Goal: Book appointment/travel/reservation

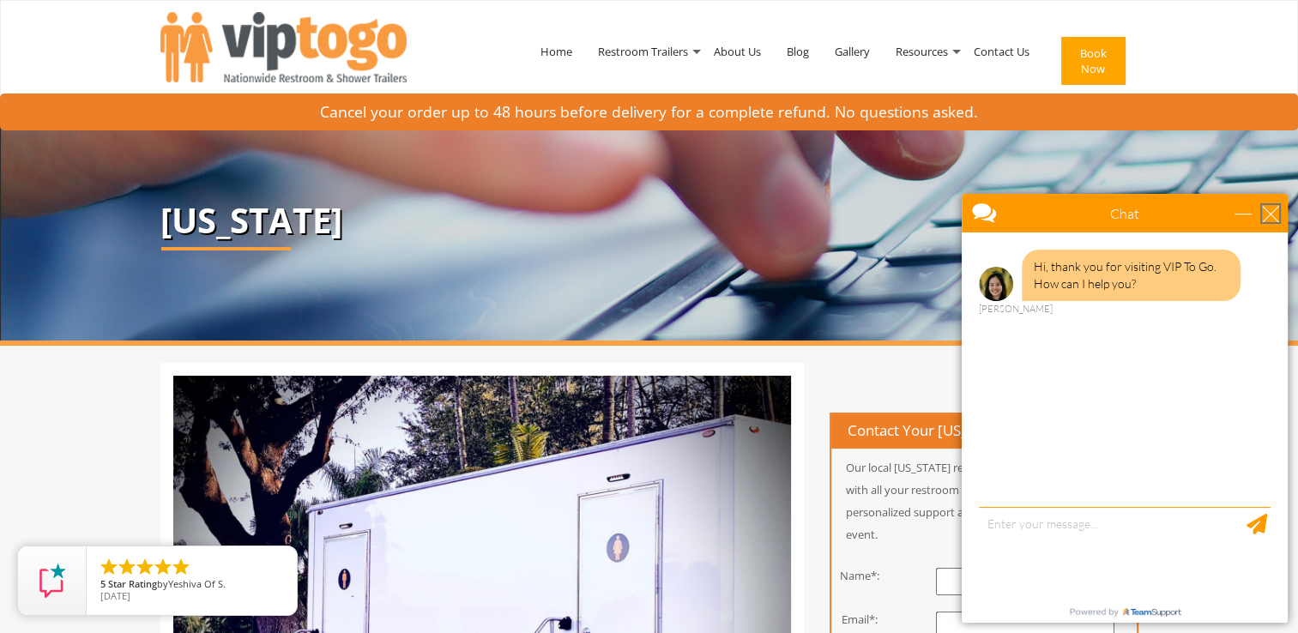
click at [1277, 221] on div "close" at bounding box center [1270, 213] width 17 height 17
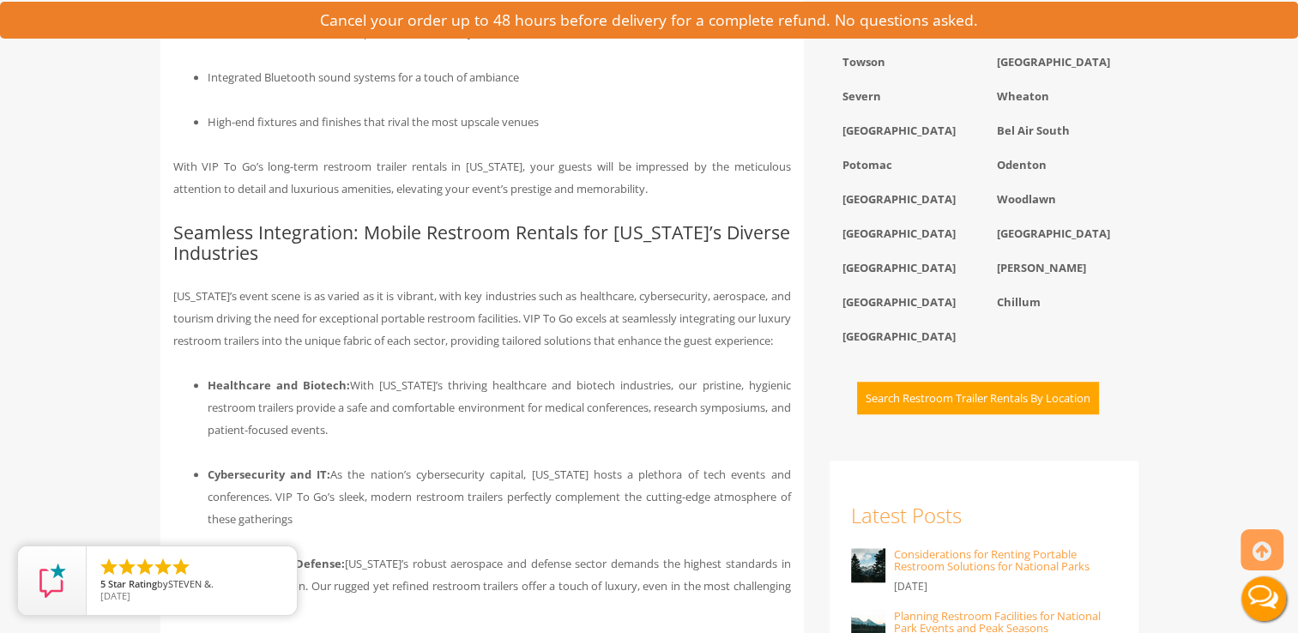
scroll to position [1370, 0]
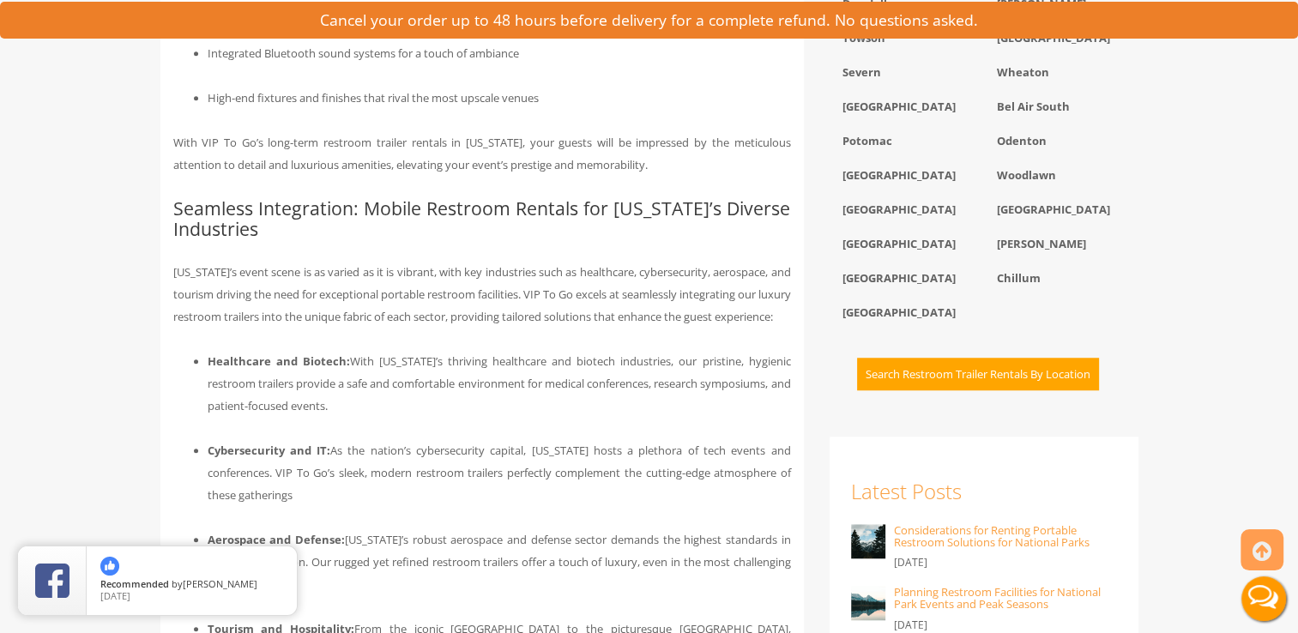
click at [389, 563] on li "Aerospace and Defense: Maryland’s robust aerospace and defense sector demands t…" at bounding box center [500, 562] width 584 height 67
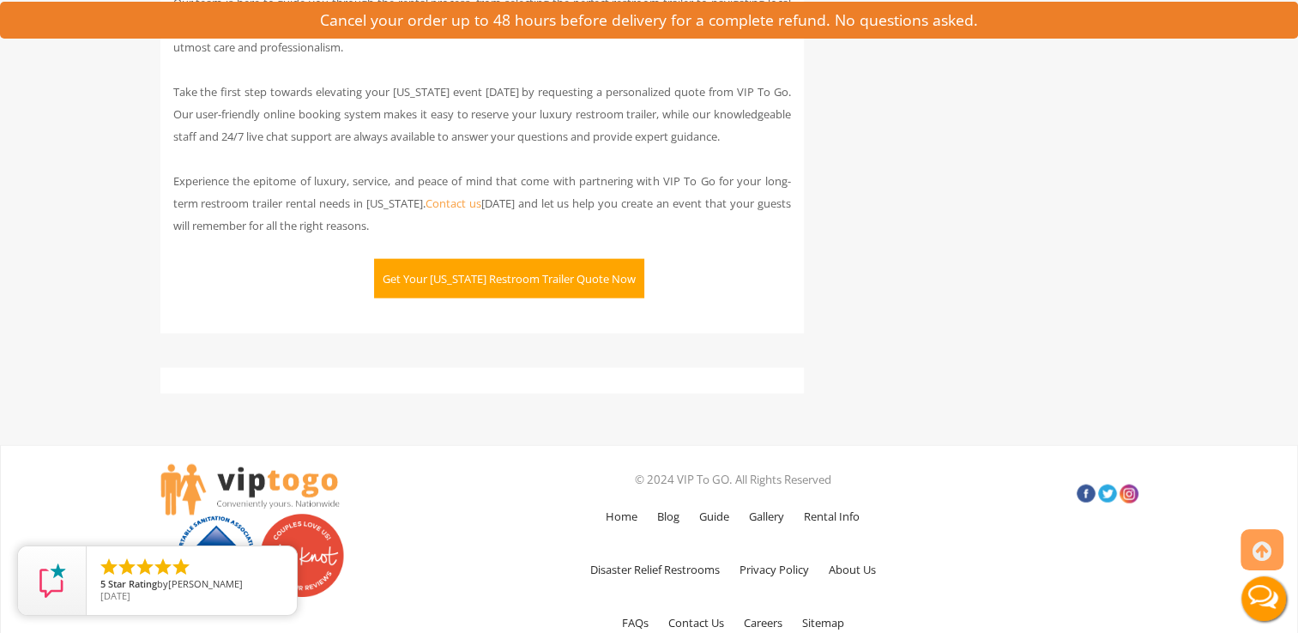
scroll to position [3782, 0]
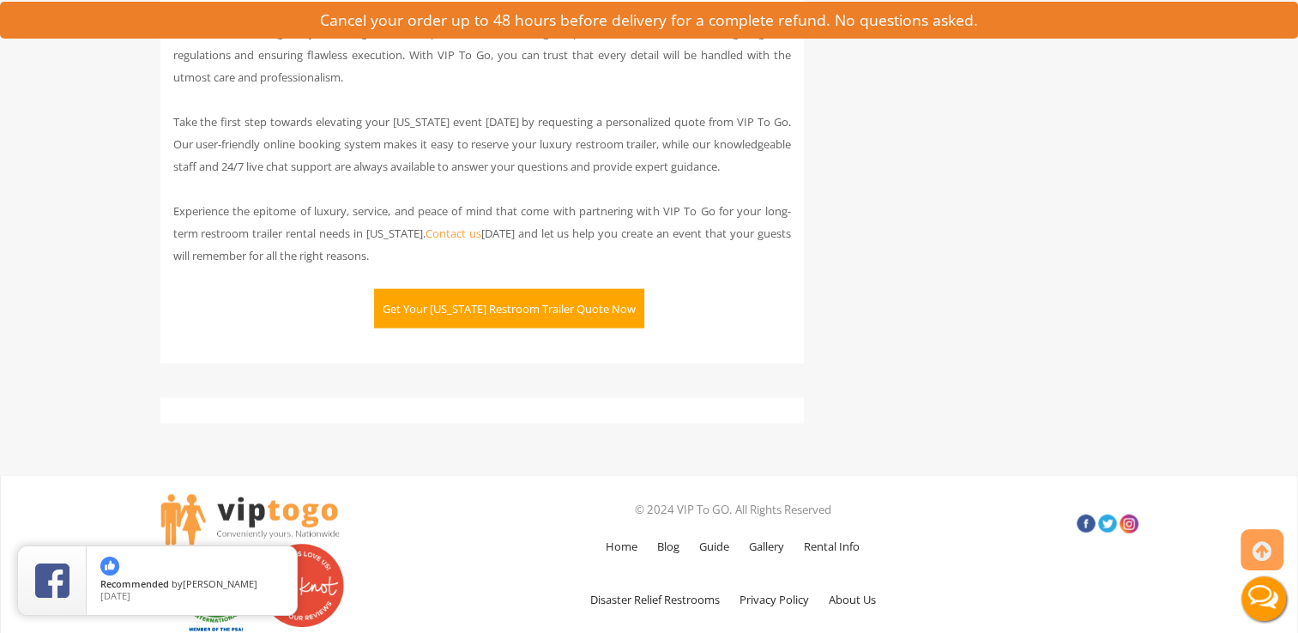
scroll to position [3744, 0]
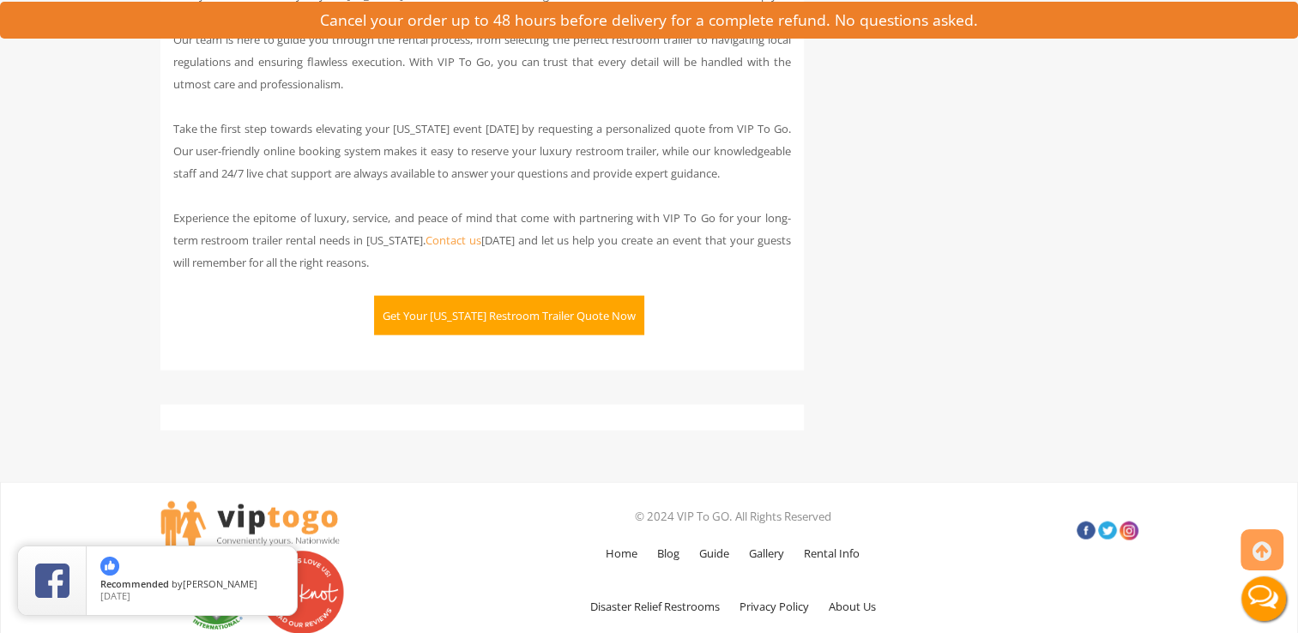
click at [529, 309] on button "Get Your Maryland Restroom Trailer Quote Now" at bounding box center [509, 315] width 270 height 39
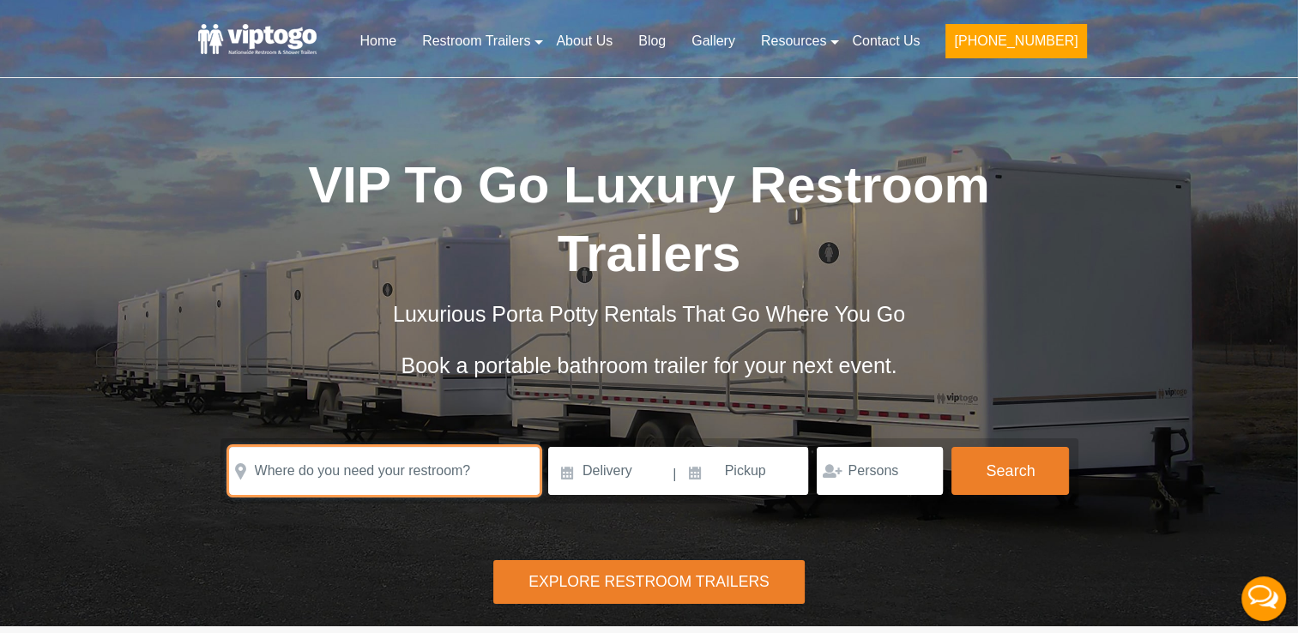
click at [417, 447] on input "text" at bounding box center [384, 471] width 311 height 48
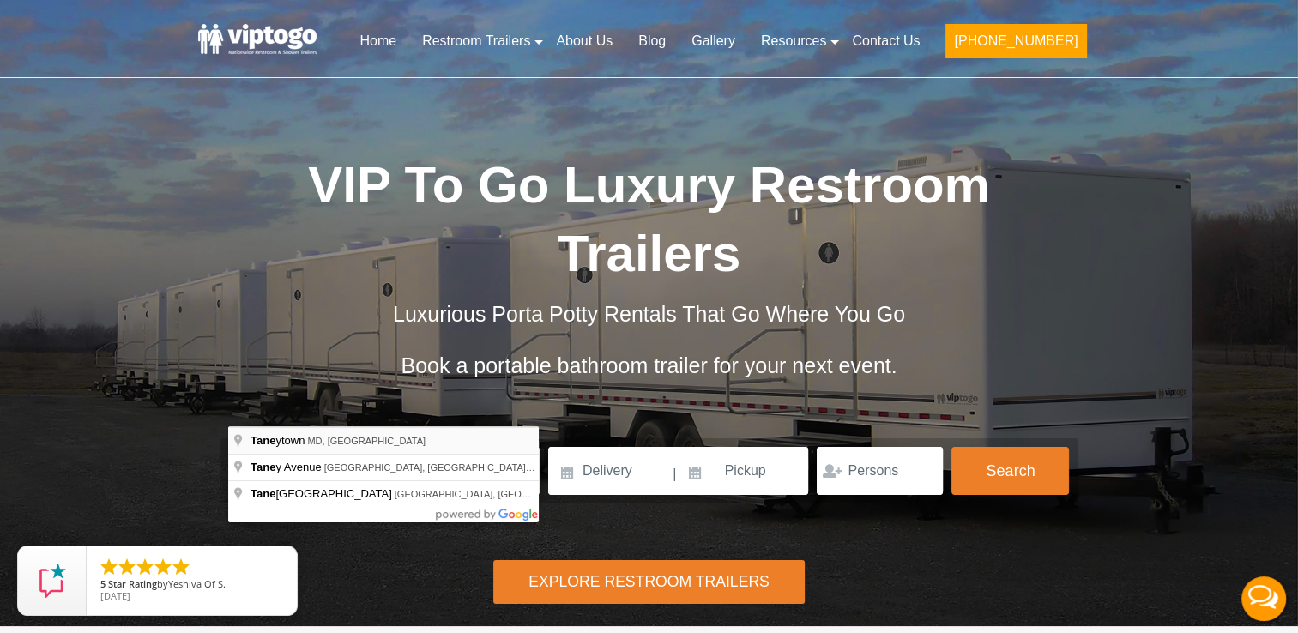
type input "[GEOGRAPHIC_DATA], [GEOGRAPHIC_DATA], [GEOGRAPHIC_DATA]"
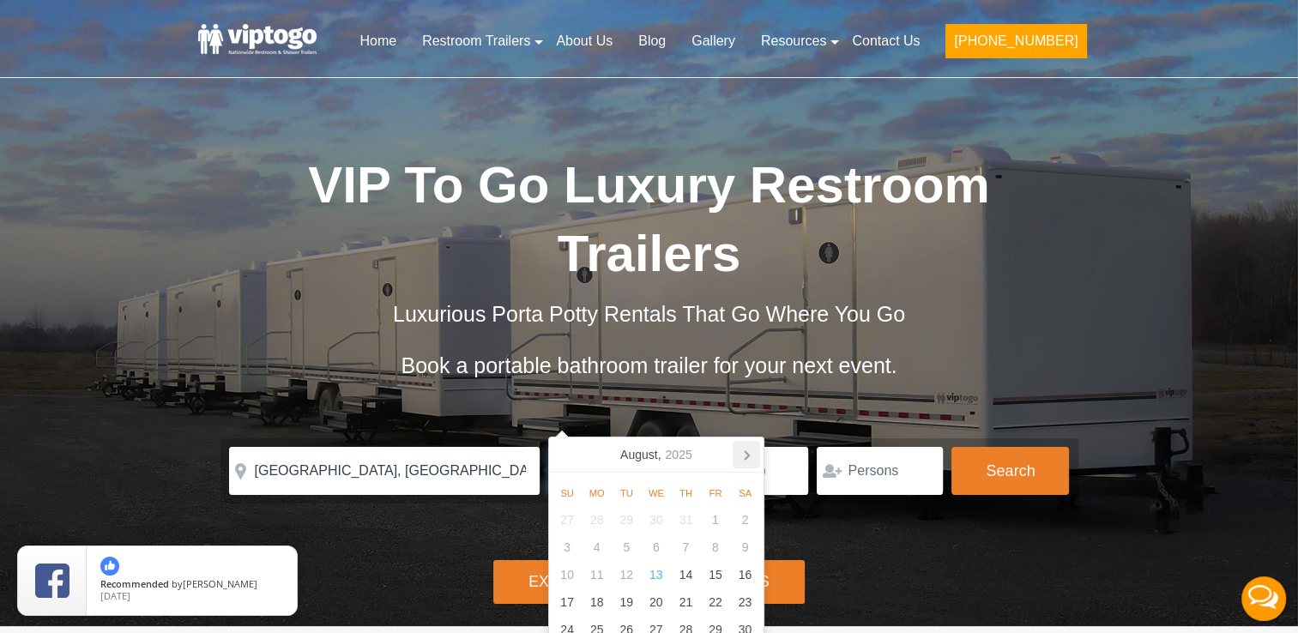
click at [745, 455] on icon at bounding box center [746, 454] width 27 height 27
click at [741, 602] on div "25" at bounding box center [745, 602] width 30 height 27
type input "[DATE]"
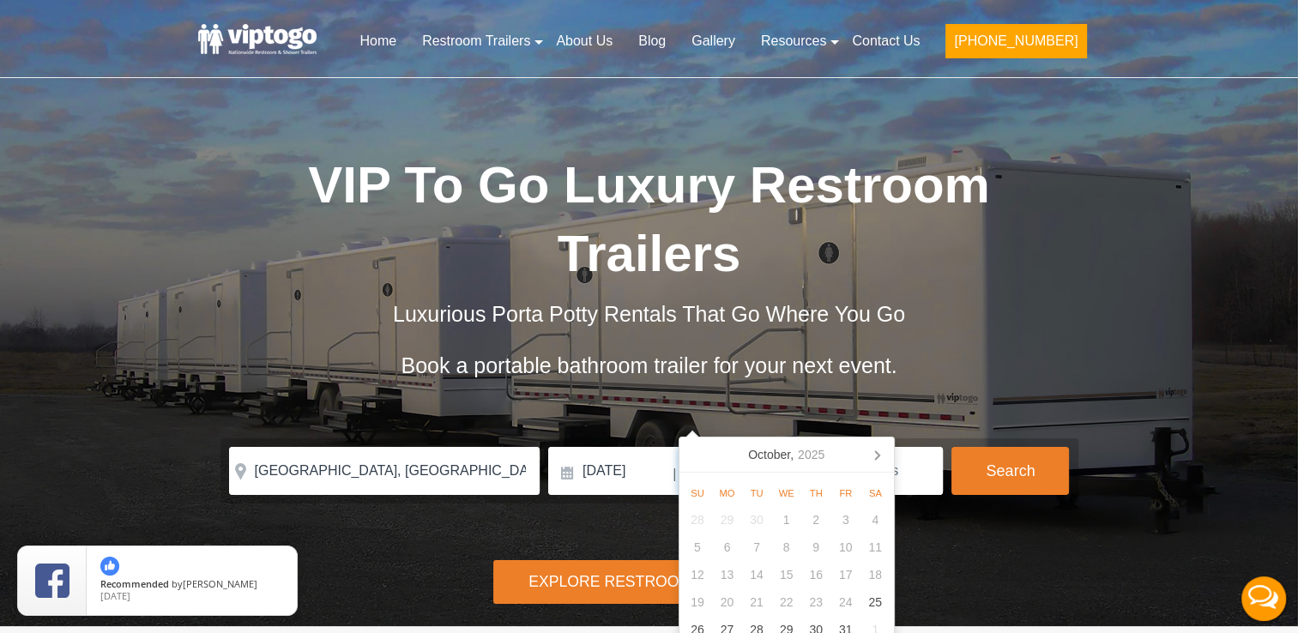
click at [753, 447] on input at bounding box center [744, 471] width 130 height 48
click at [876, 455] on icon at bounding box center [876, 454] width 27 height 27
click at [691, 455] on icon at bounding box center [696, 454] width 27 height 27
click at [706, 617] on div "26" at bounding box center [698, 629] width 30 height 27
type input "[DATE]"
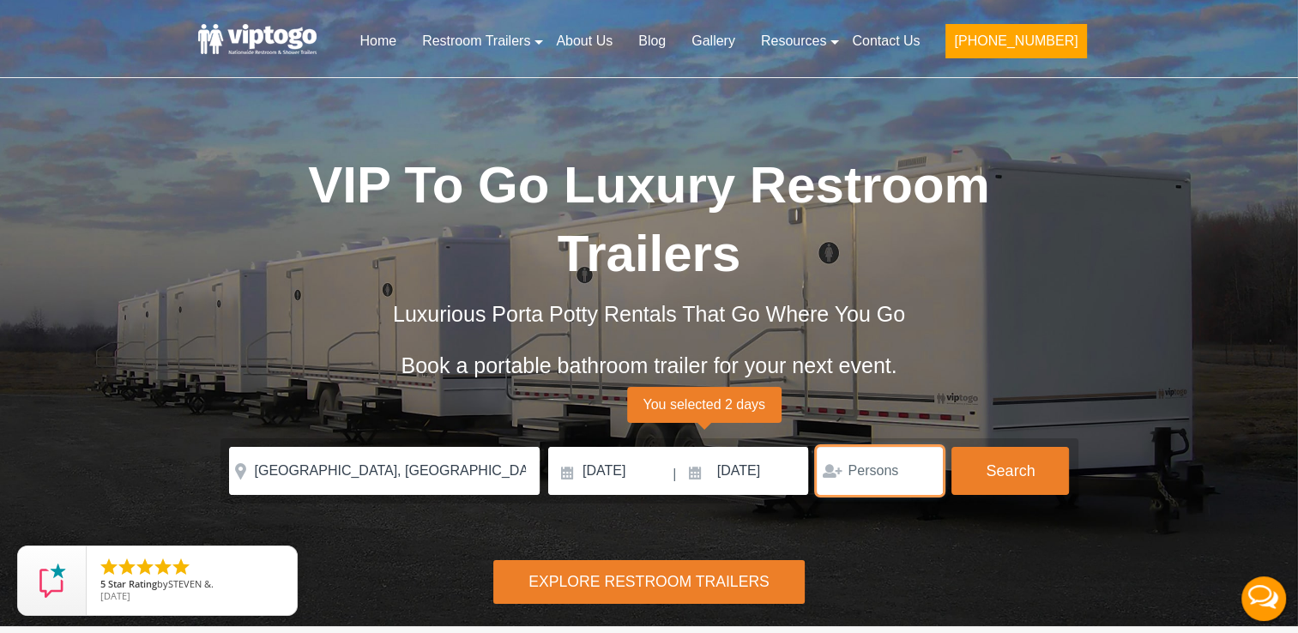
click at [871, 447] on input "number" at bounding box center [880, 471] width 126 height 48
type input "50"
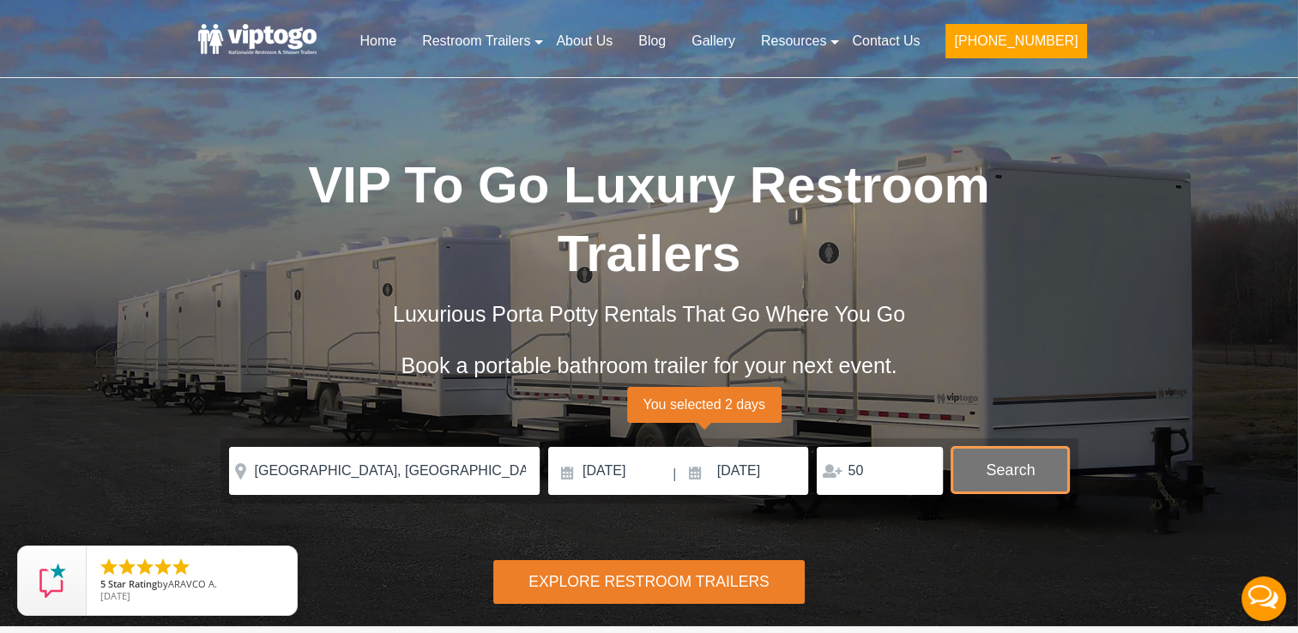
click at [977, 447] on button "Search" at bounding box center [1011, 470] width 118 height 46
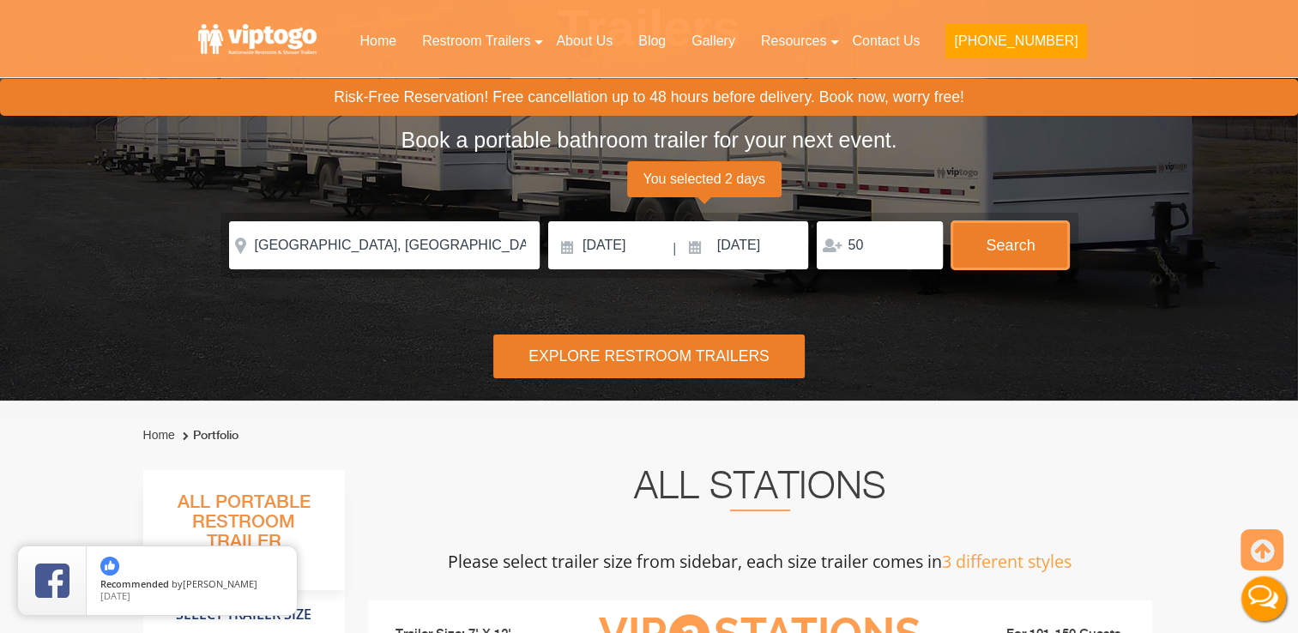
scroll to position [486, 0]
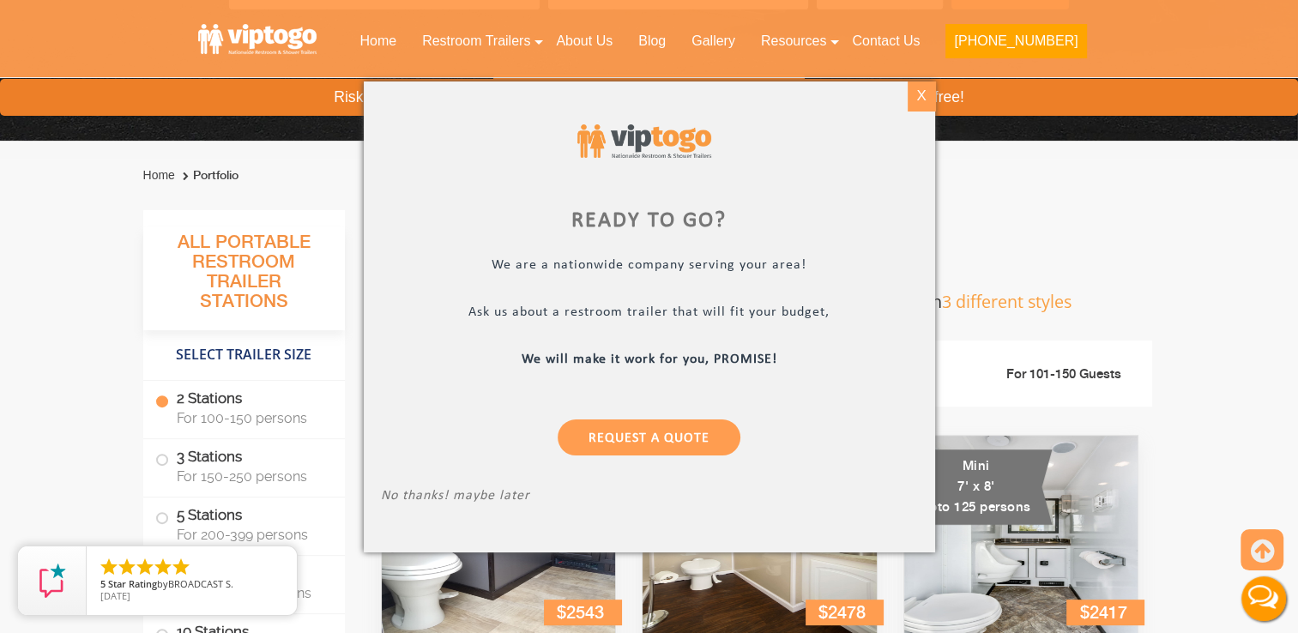
click at [910, 100] on div "X" at bounding box center [921, 96] width 27 height 29
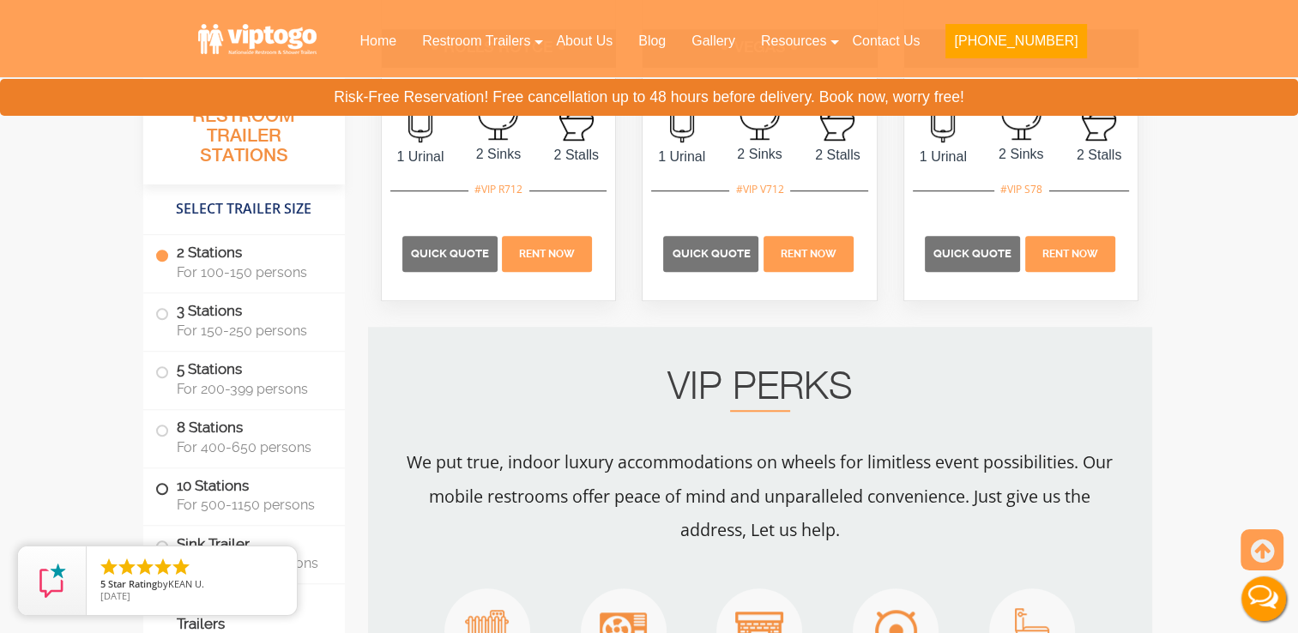
scroll to position [1191, 0]
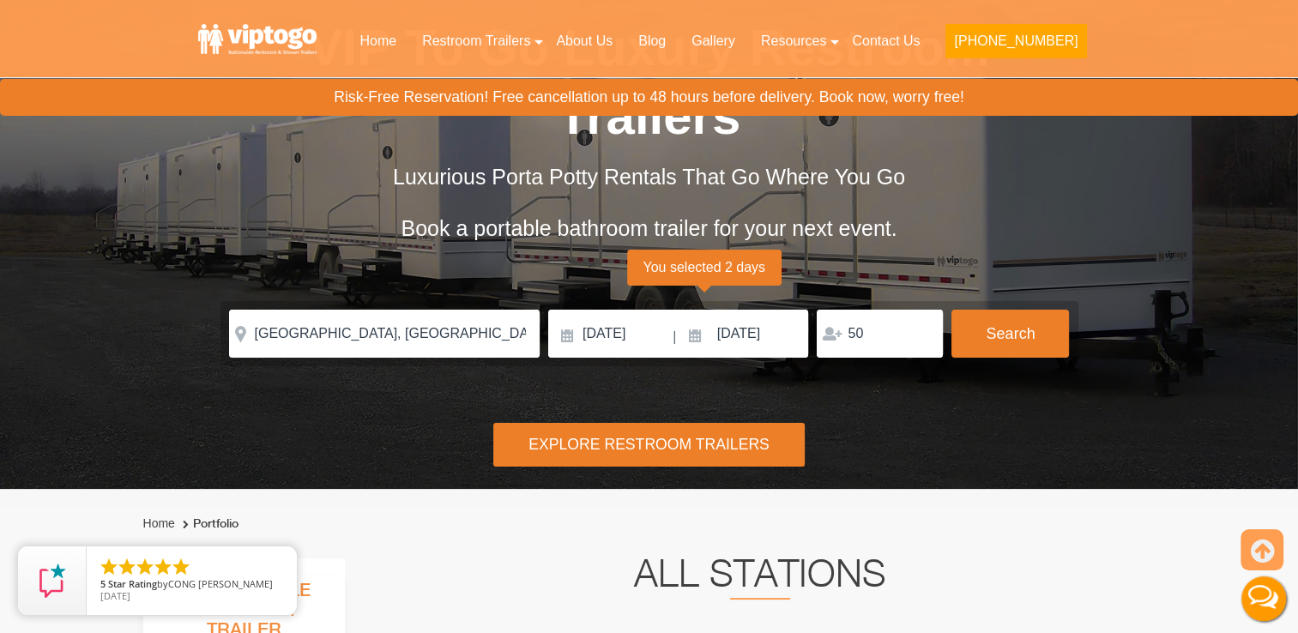
scroll to position [0, 0]
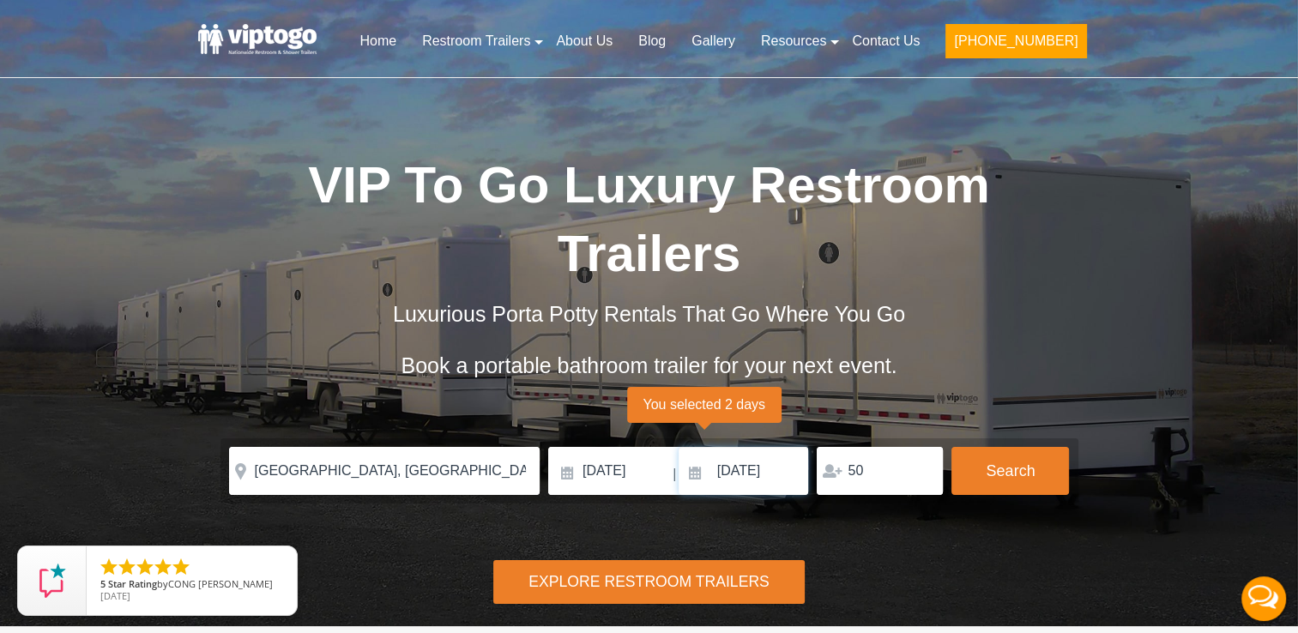
click at [752, 447] on input "[DATE]" at bounding box center [744, 471] width 130 height 48
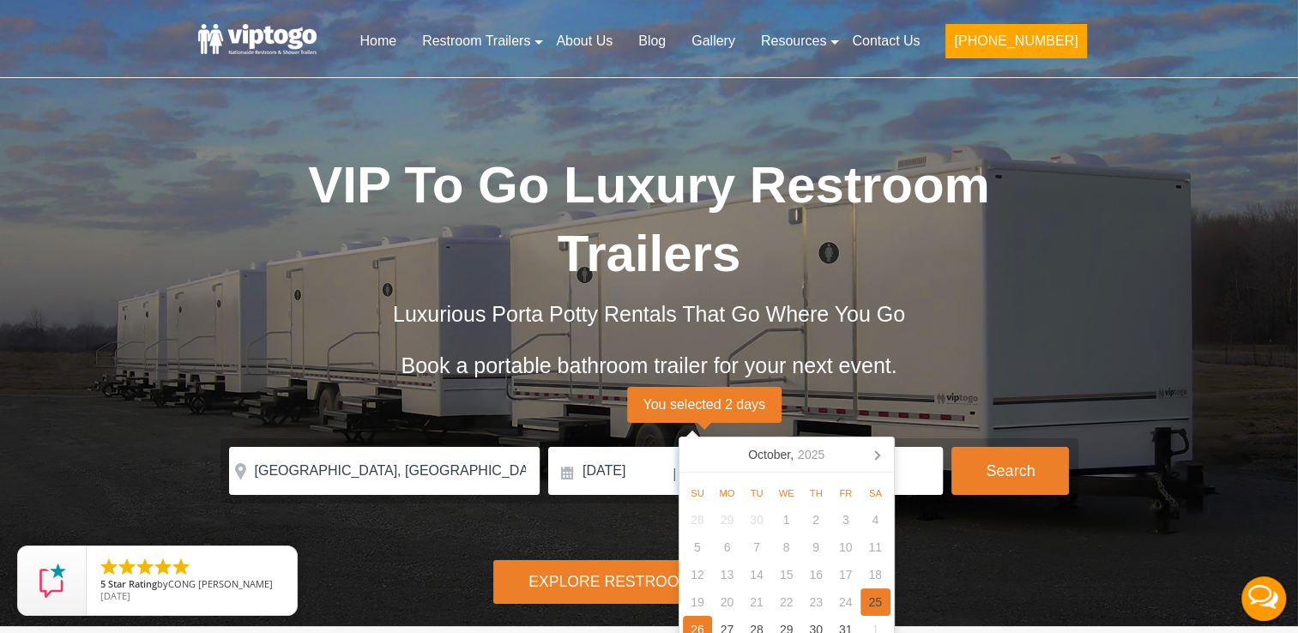
click at [875, 596] on div "25" at bounding box center [876, 602] width 30 height 27
type input "[DATE]"
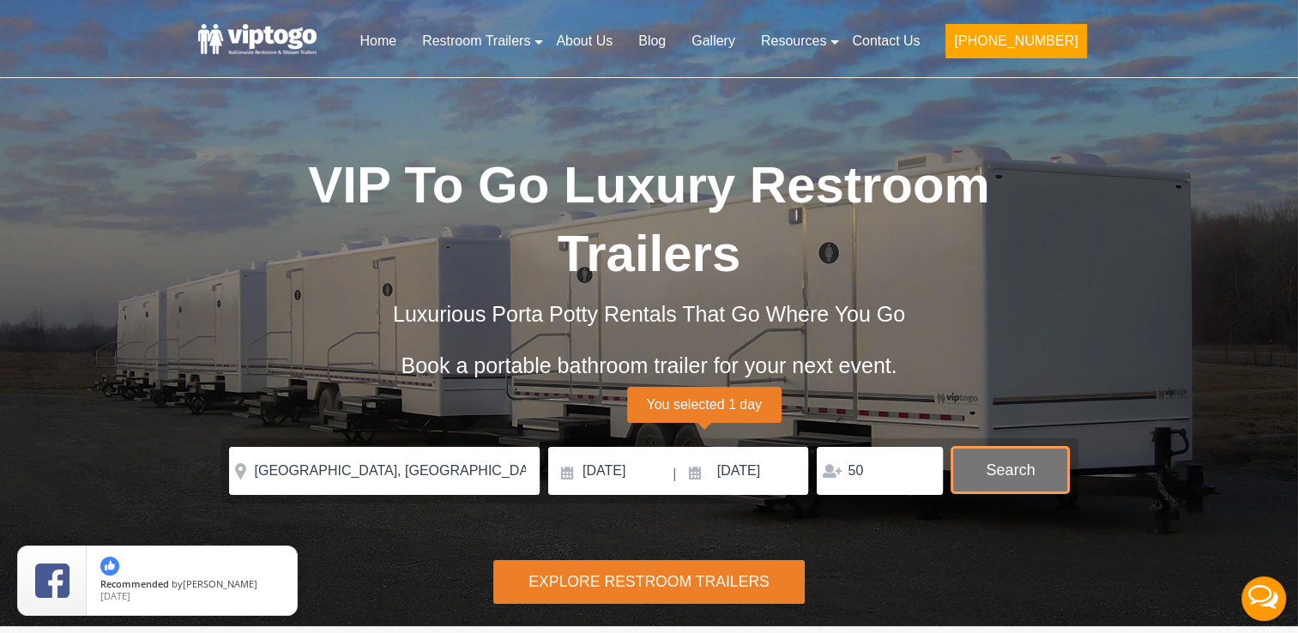
click at [1029, 447] on button "Search" at bounding box center [1011, 470] width 118 height 46
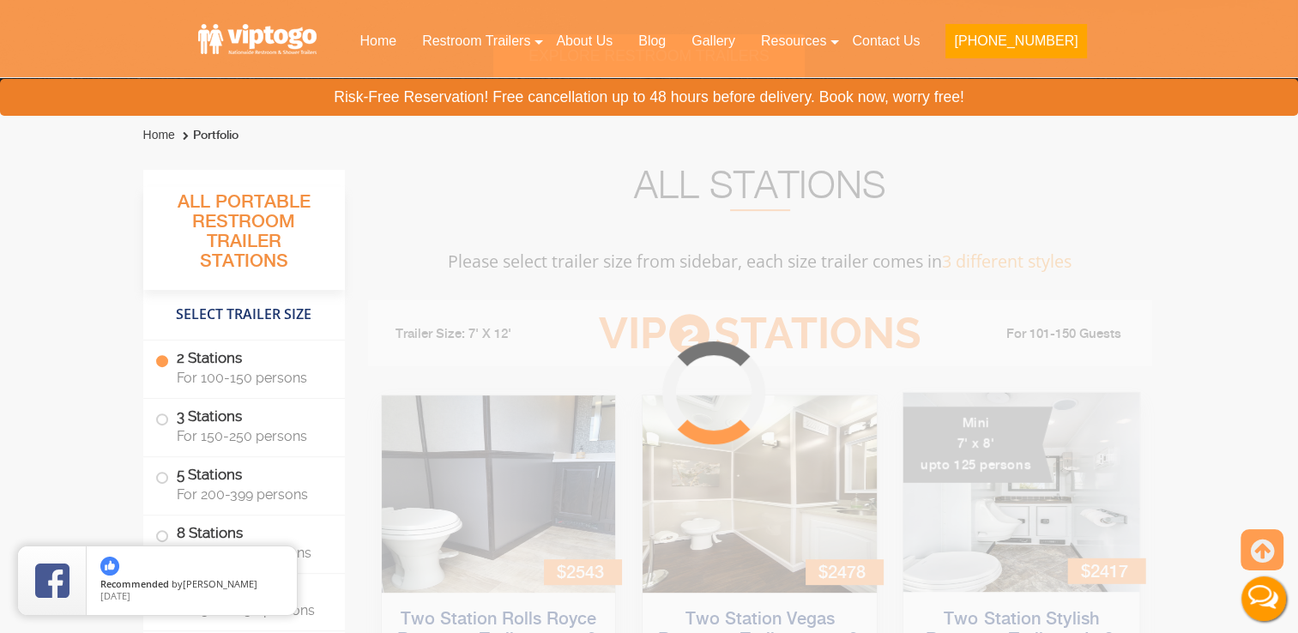
scroll to position [696, 0]
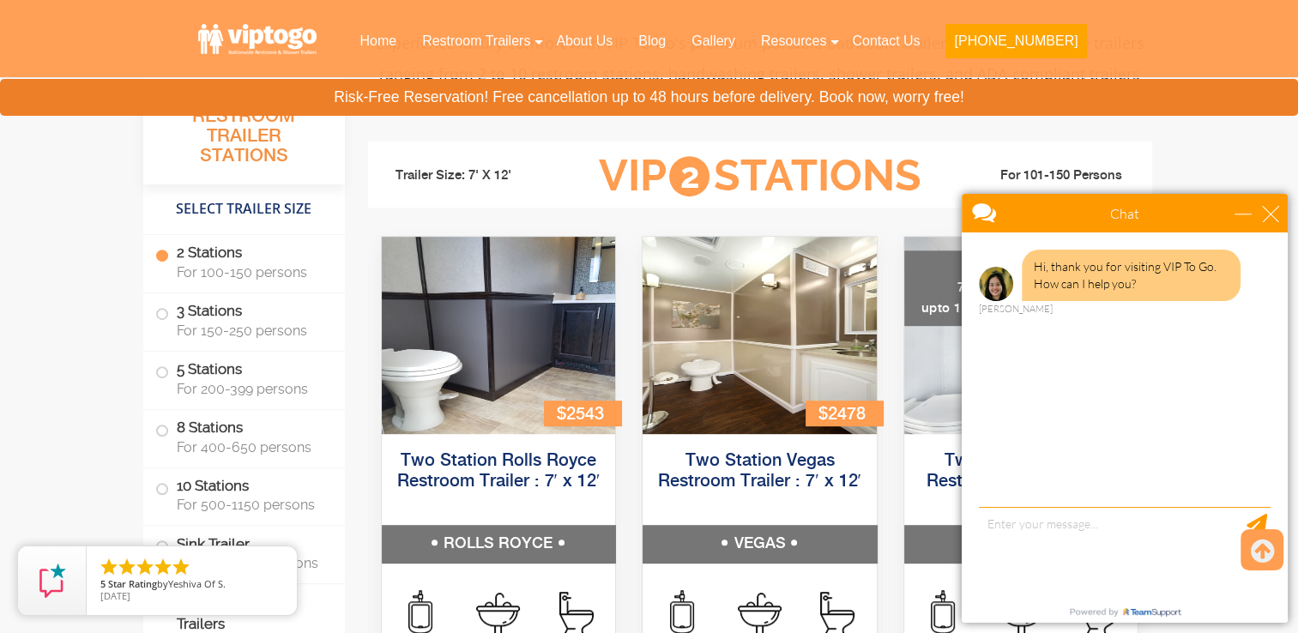
scroll to position [741, 0]
click at [1276, 226] on div "Chat" at bounding box center [1125, 213] width 326 height 39
click at [1265, 205] on div "close" at bounding box center [1270, 213] width 17 height 17
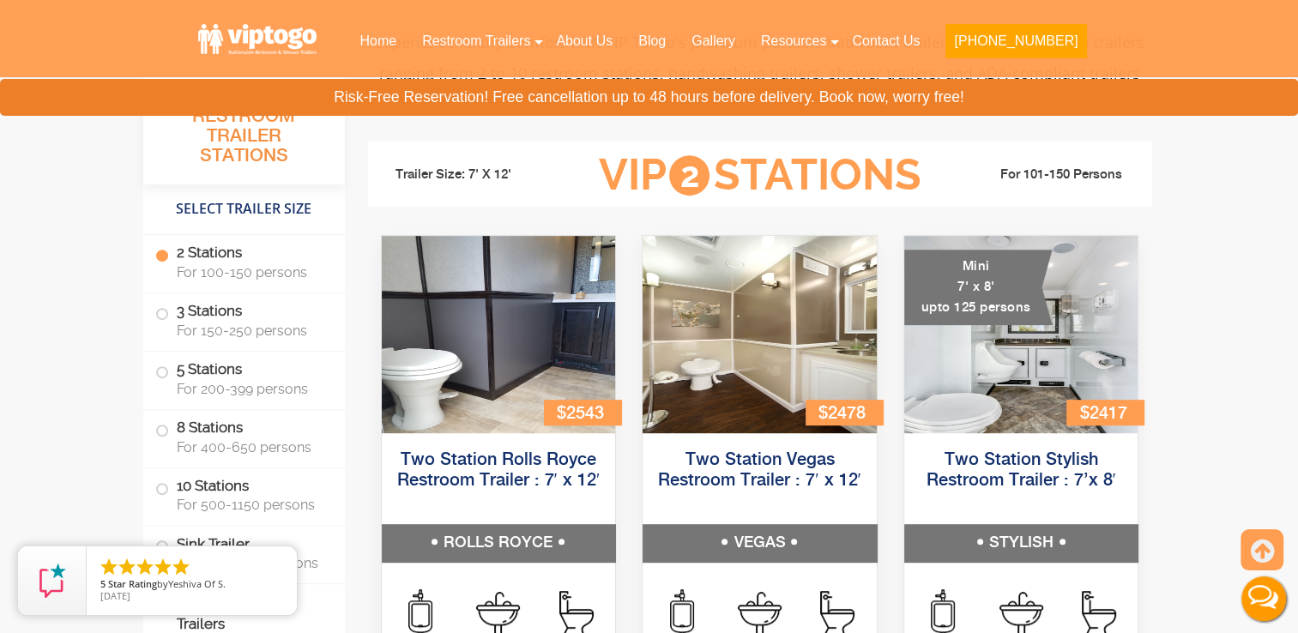
scroll to position [0, 0]
